Goal: Complete application form

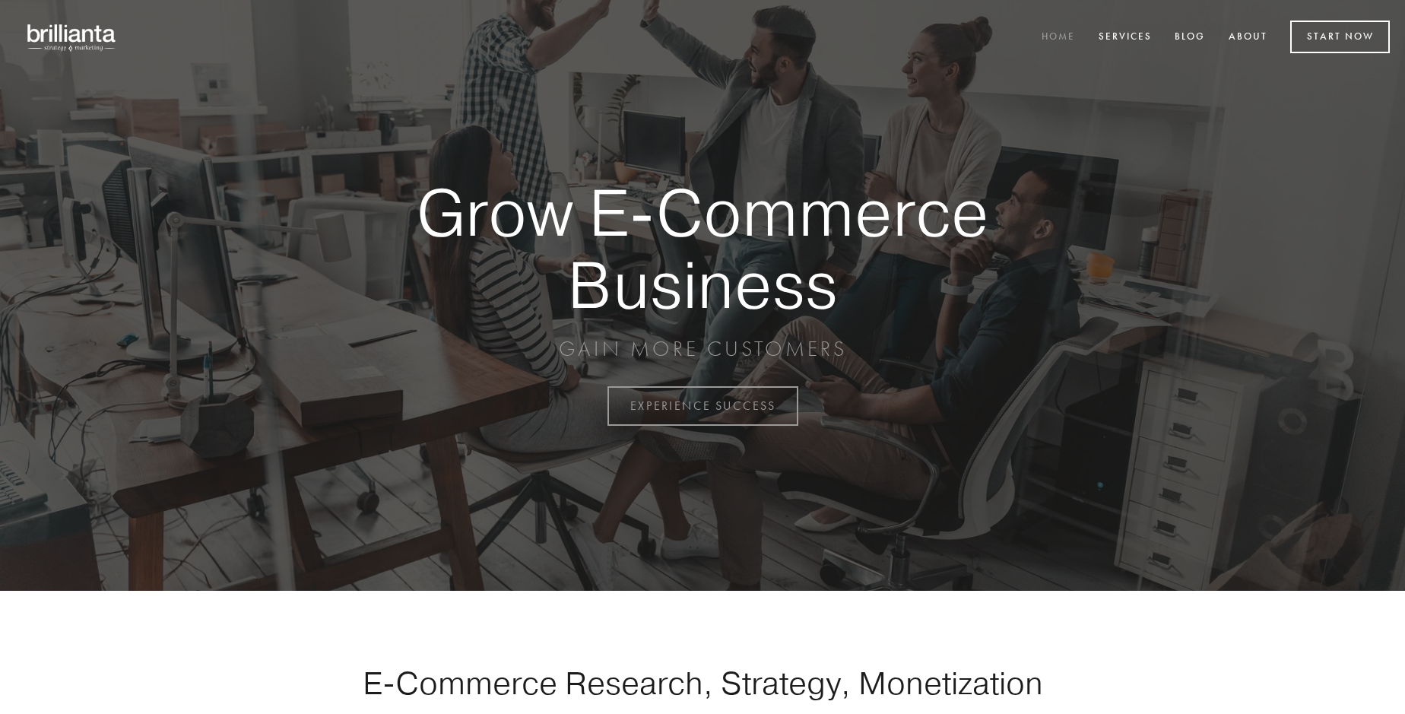
scroll to position [3985, 0]
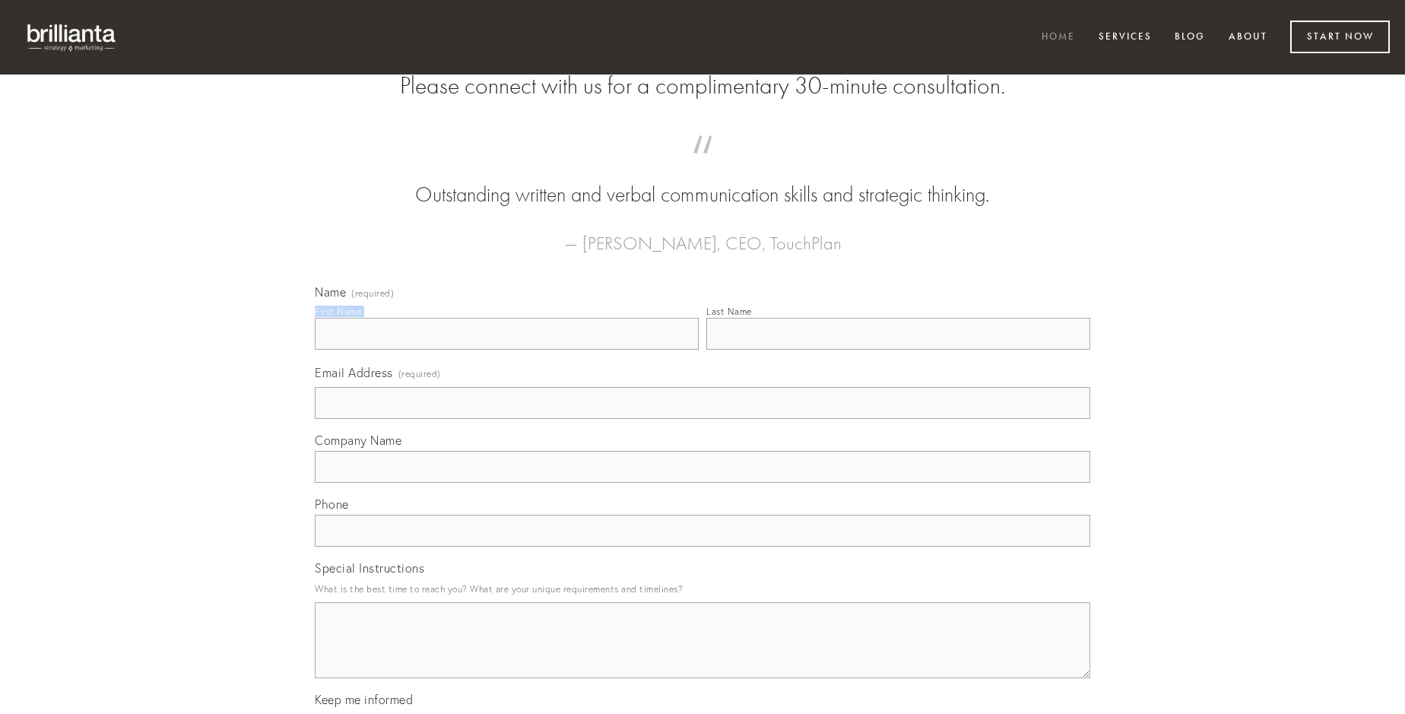
type input "[PERSON_NAME]"
click at [898, 350] on input "Last Name" at bounding box center [898, 334] width 384 height 32
type input "[PERSON_NAME]"
click at [702, 419] on input "Email Address (required)" at bounding box center [702, 403] width 775 height 32
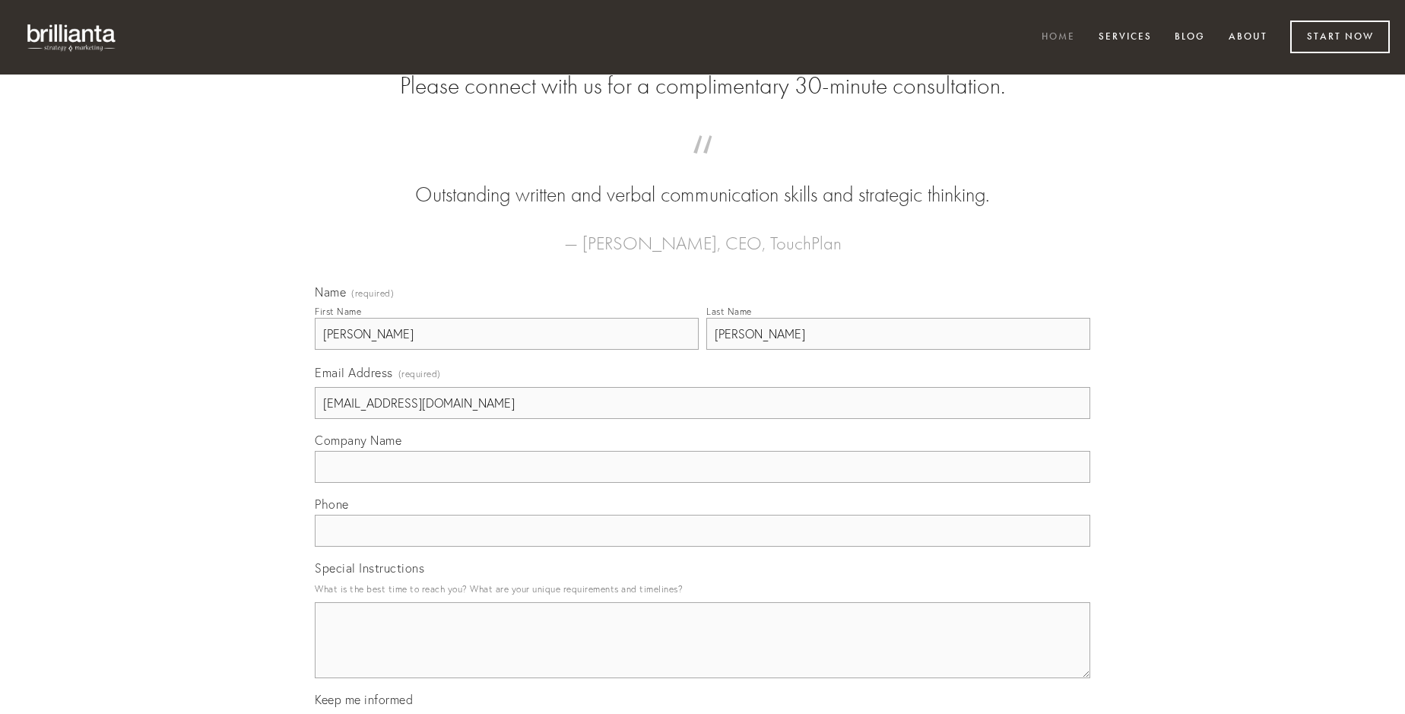
type input "[EMAIL_ADDRESS][DOMAIN_NAME]"
click at [702, 483] on input "Company Name" at bounding box center [702, 467] width 775 height 32
type input "sustineo"
click at [702, 547] on input "text" at bounding box center [702, 531] width 775 height 32
click at [702, 654] on textarea "Special Instructions" at bounding box center [702, 640] width 775 height 76
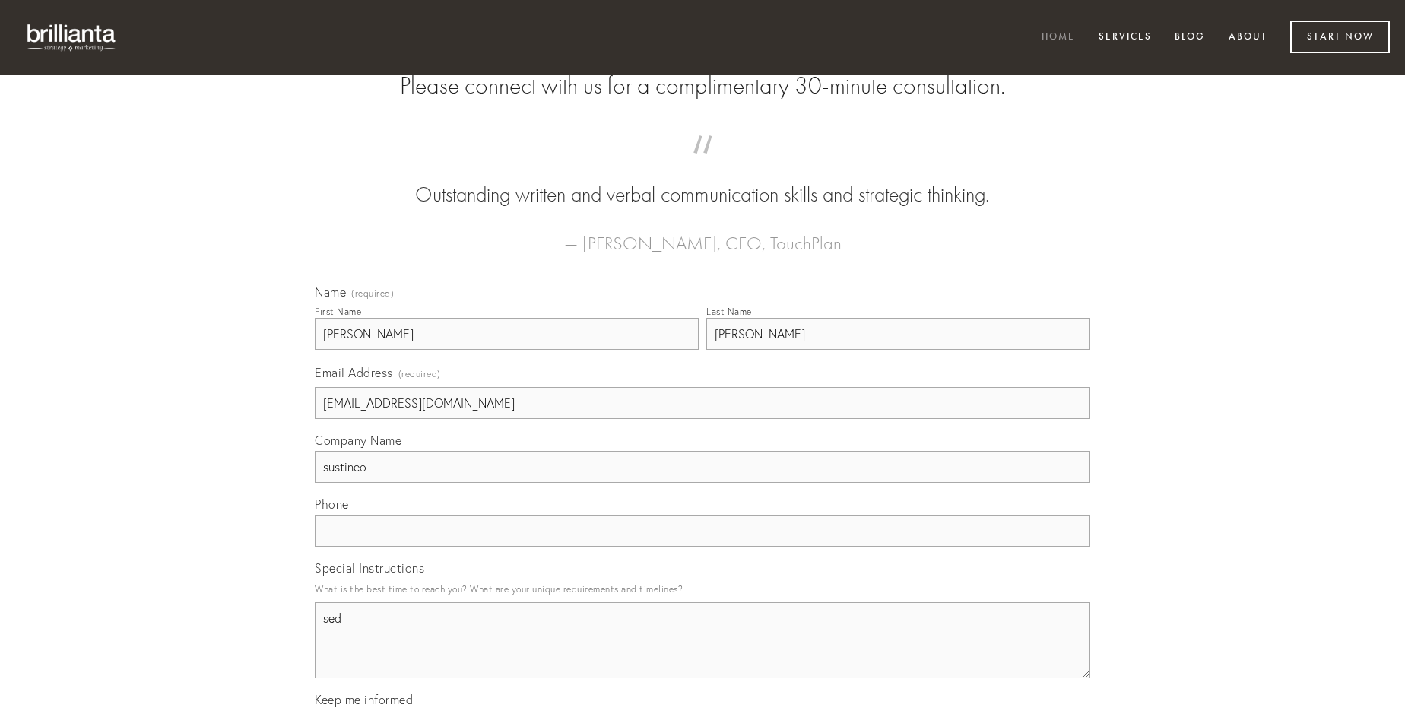
type textarea "sed"
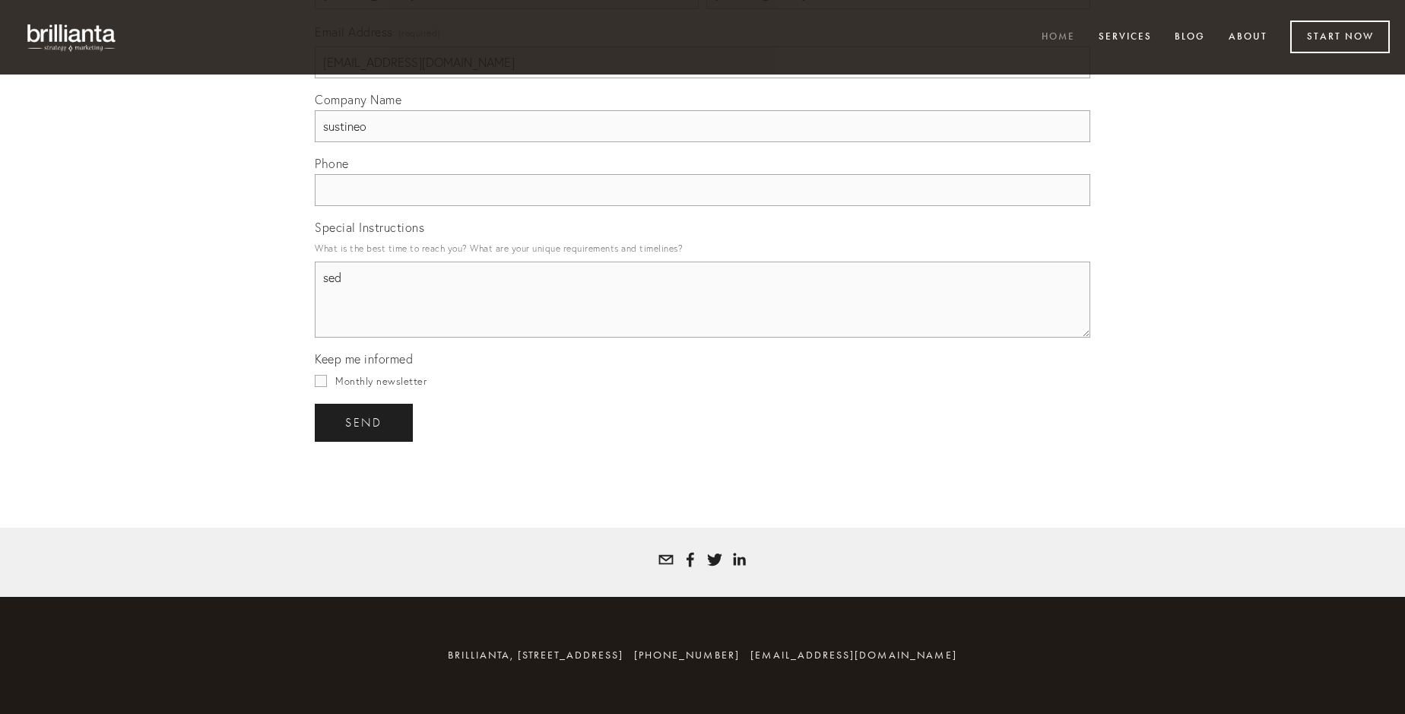
click at [365, 422] on span "send" at bounding box center [363, 423] width 37 height 14
